Goal: Use online tool/utility: Utilize a website feature to perform a specific function

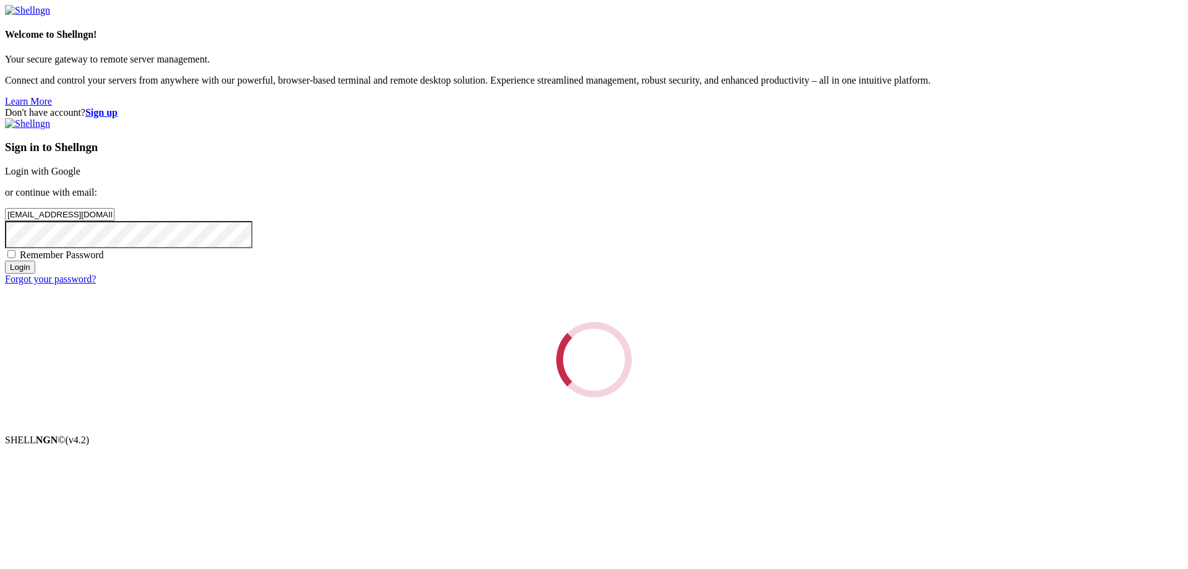
click at [661, 348] on div "Loading..." at bounding box center [594, 359] width 1178 height 75
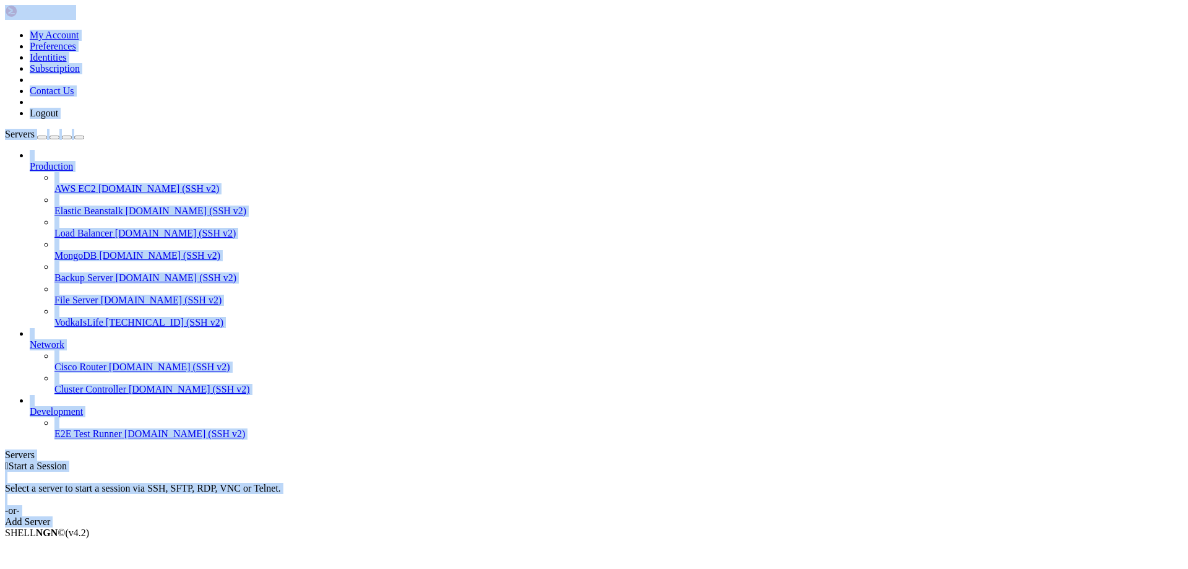
click at [106, 317] on span "[TECHNICAL_ID] (SSH v2)" at bounding box center [165, 322] width 118 height 11
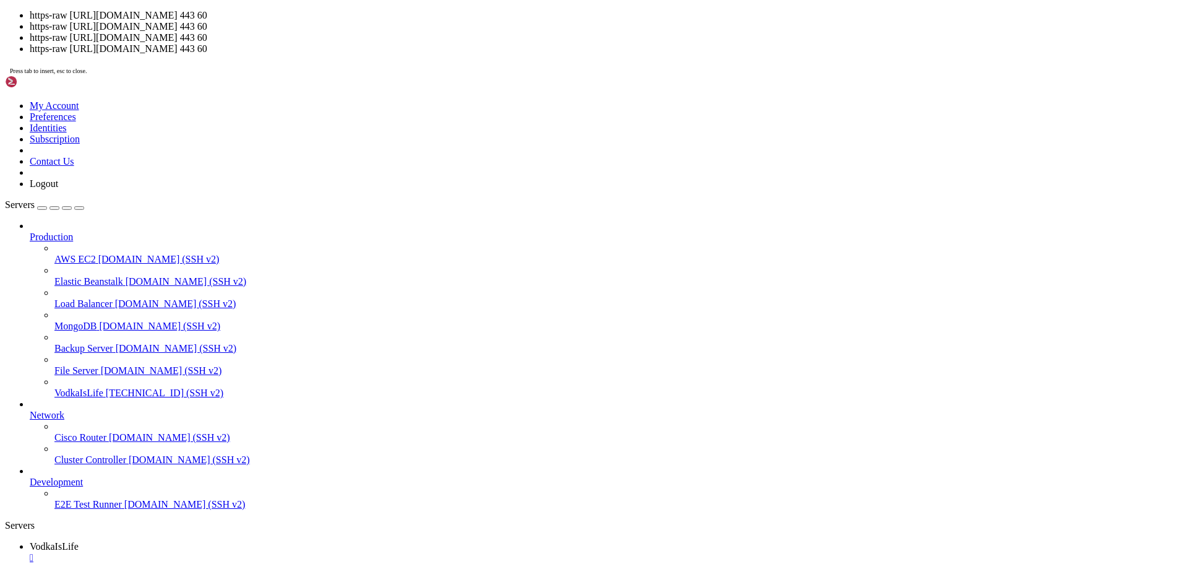
drag, startPoint x: 290, startPoint y: 403, endPoint x: 134, endPoint y: 346, distance: 165.6
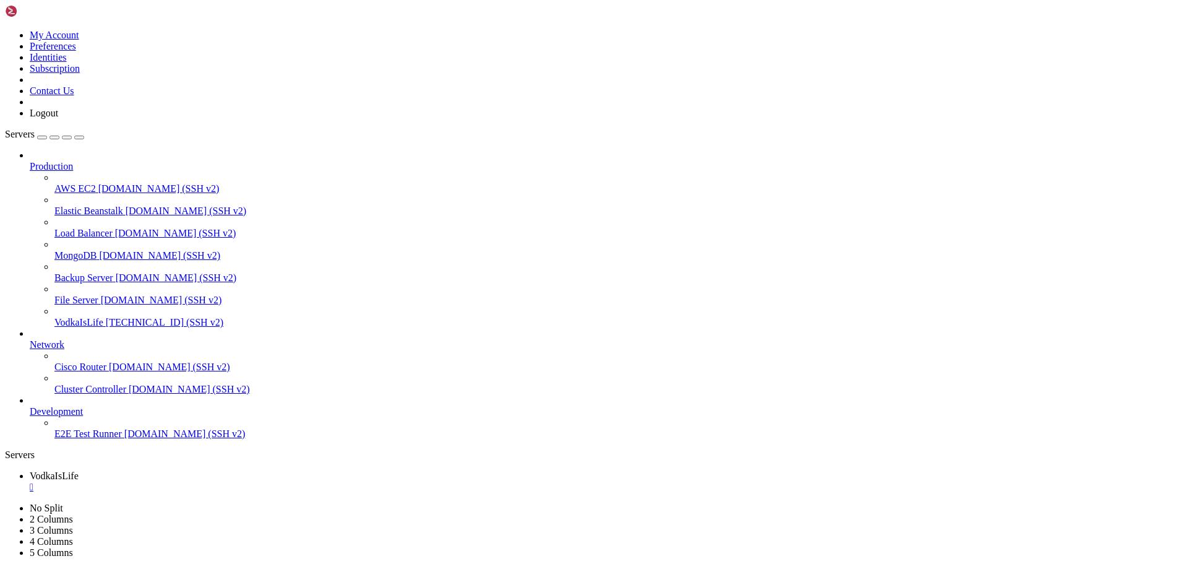
drag, startPoint x: 101, startPoint y: 1018, endPoint x: 355, endPoint y: 1018, distance: 254.3
